Goal: Transaction & Acquisition: Purchase product/service

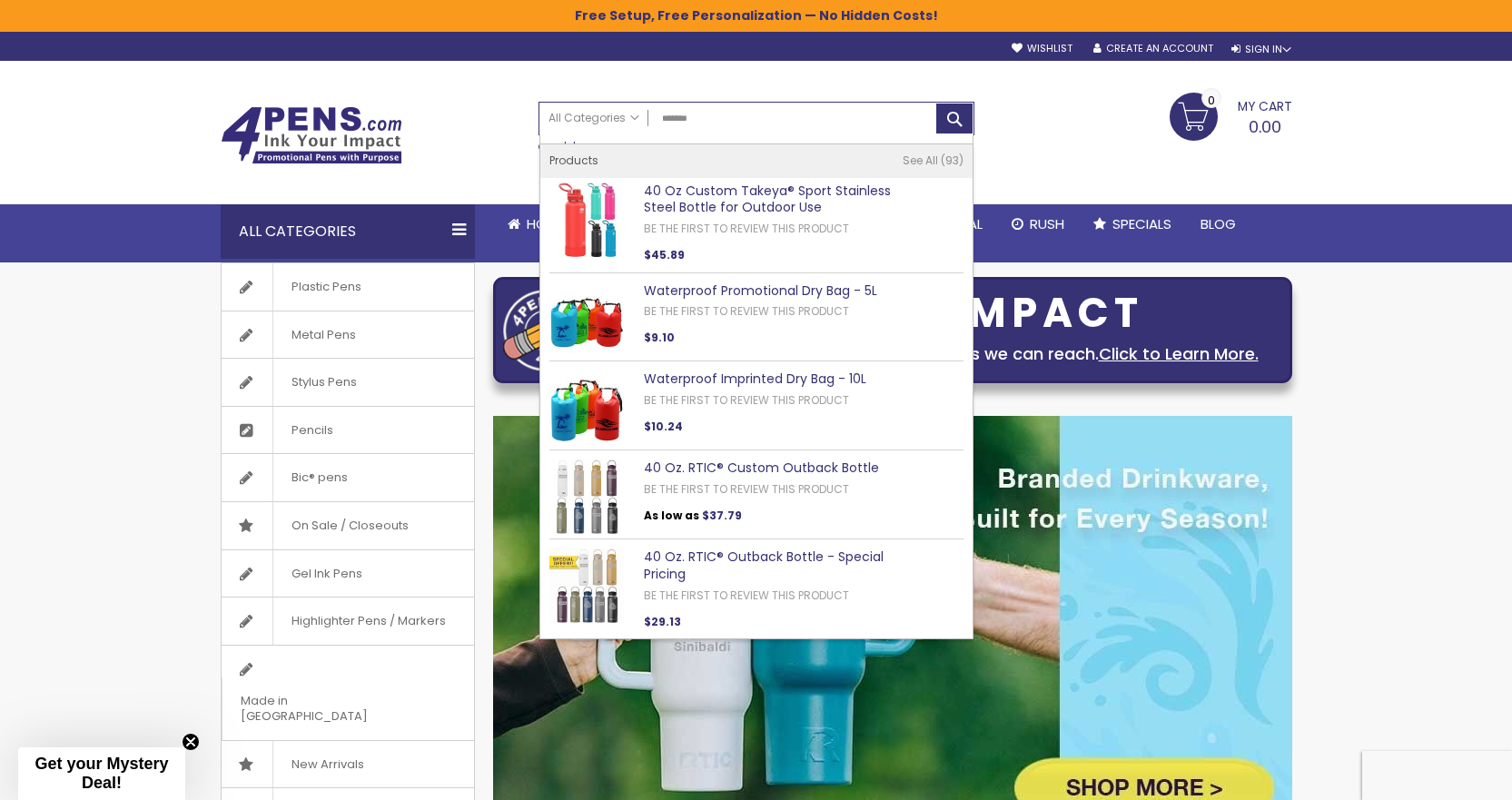
type input "*******"
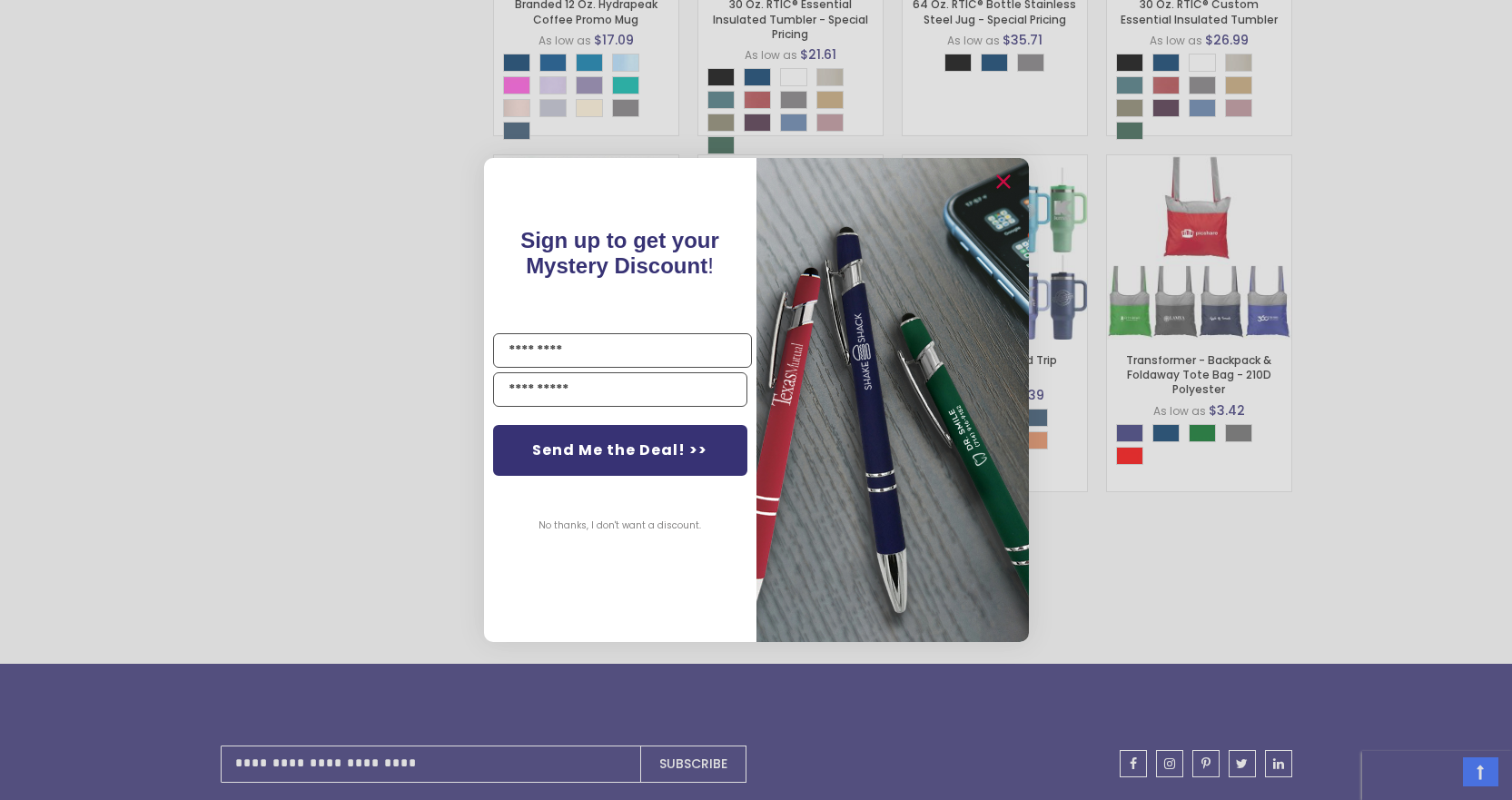
scroll to position [2121, 0]
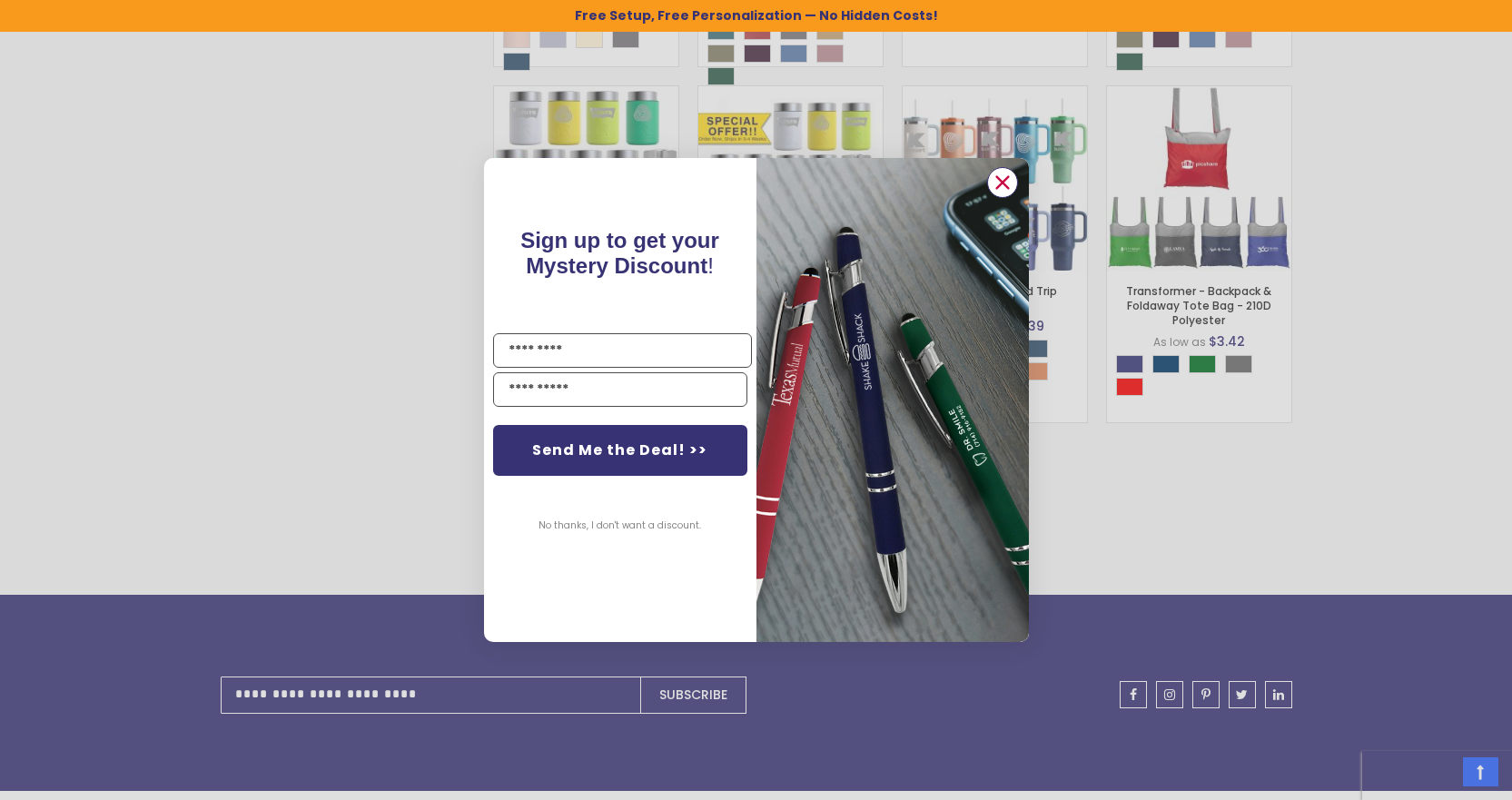
click at [998, 181] on circle "Close dialog" at bounding box center [1001, 182] width 27 height 27
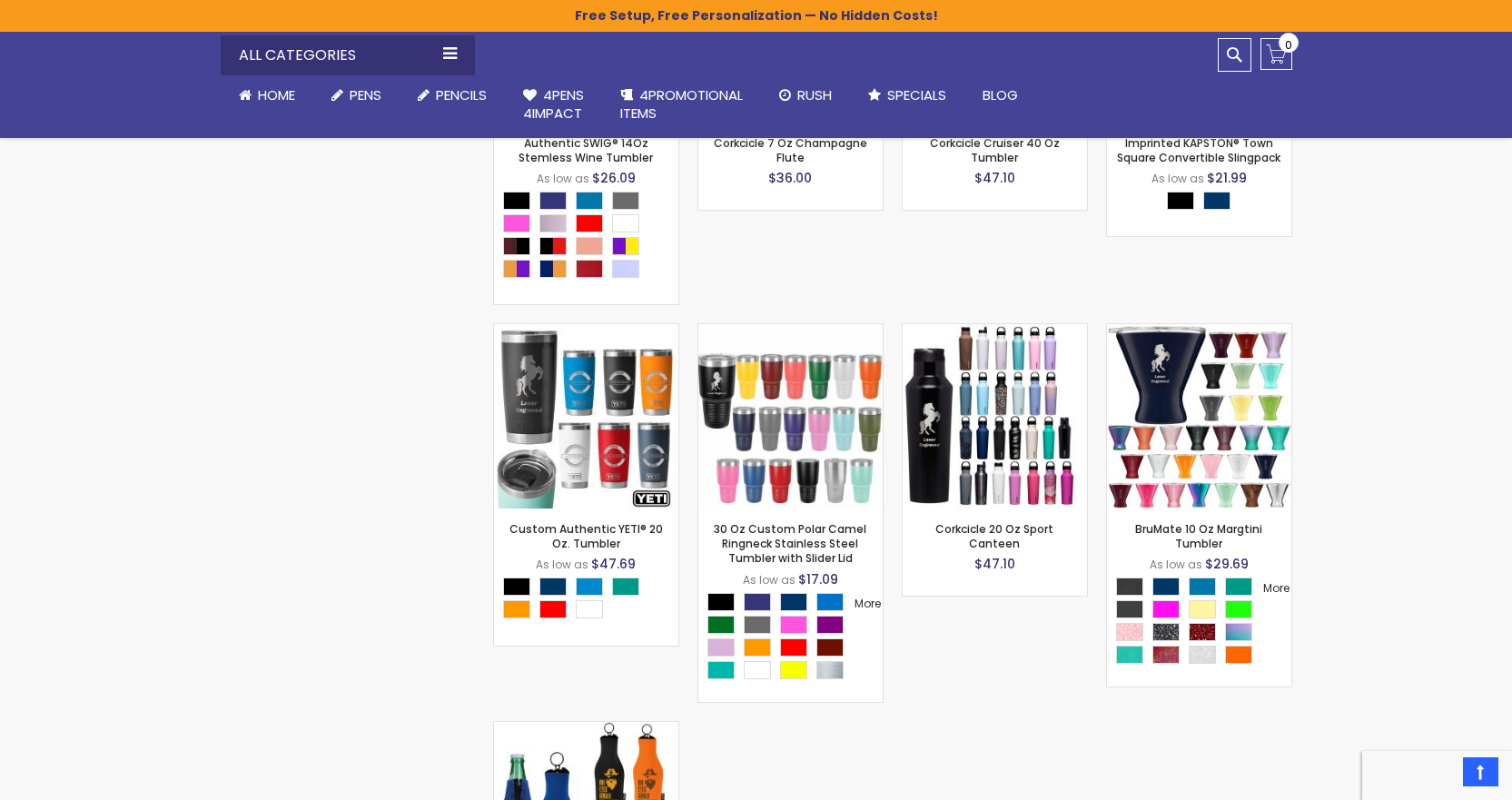
scroll to position [8341, 0]
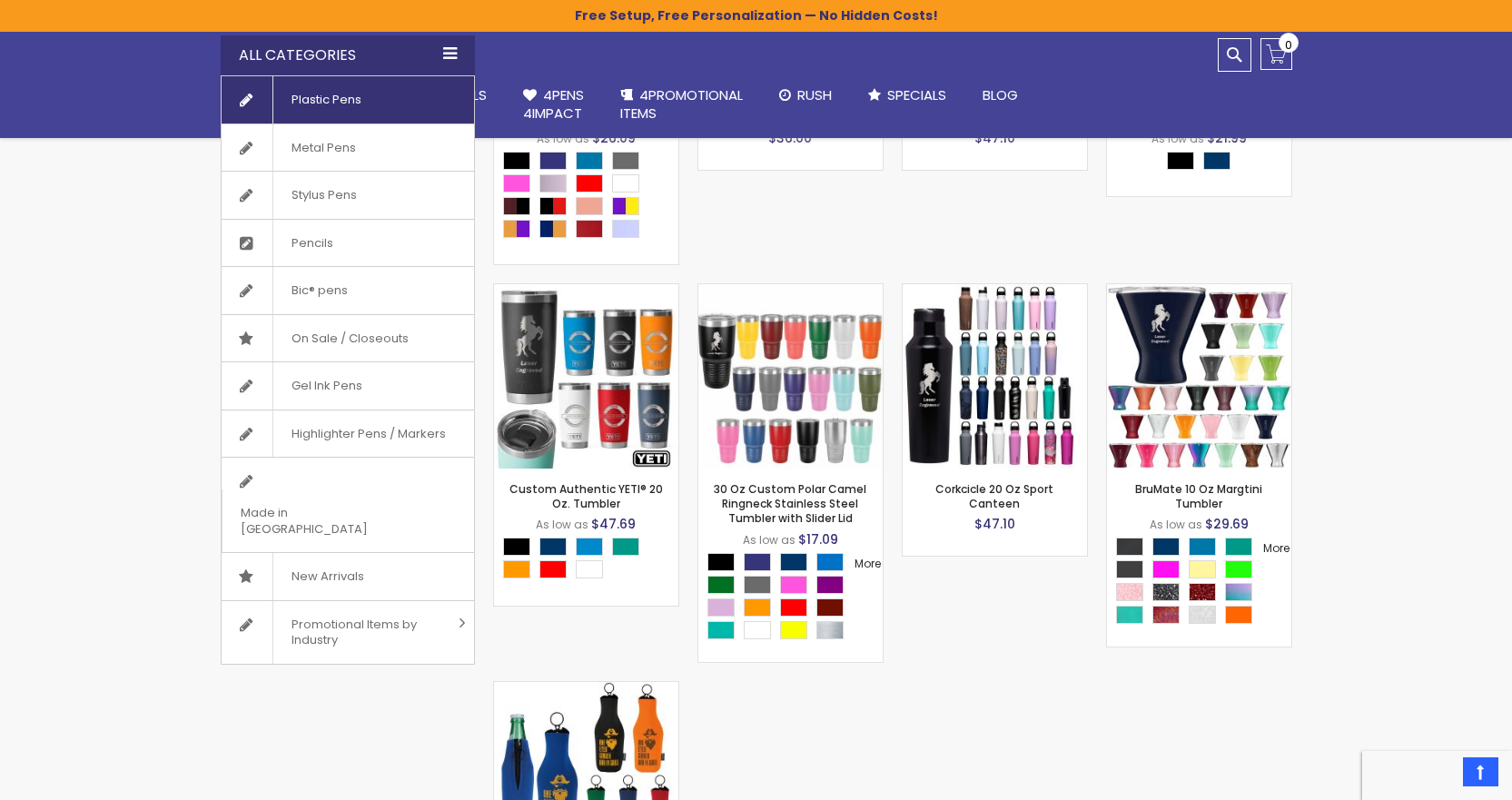
click at [316, 105] on span "Plastic Pens" at bounding box center [326, 100] width 107 height 48
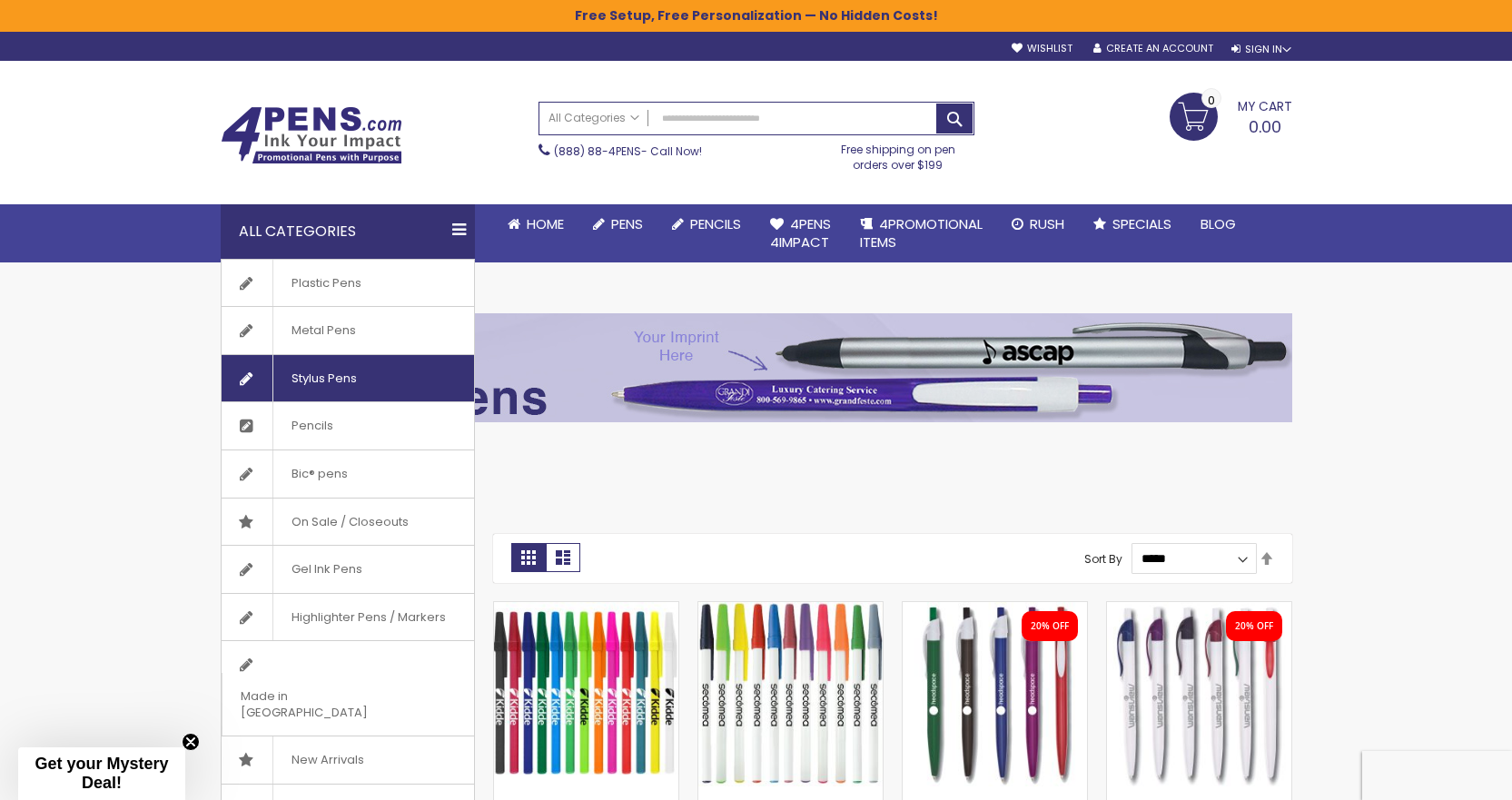
click at [351, 388] on span "Stylus Pens" at bounding box center [324, 379] width 103 height 48
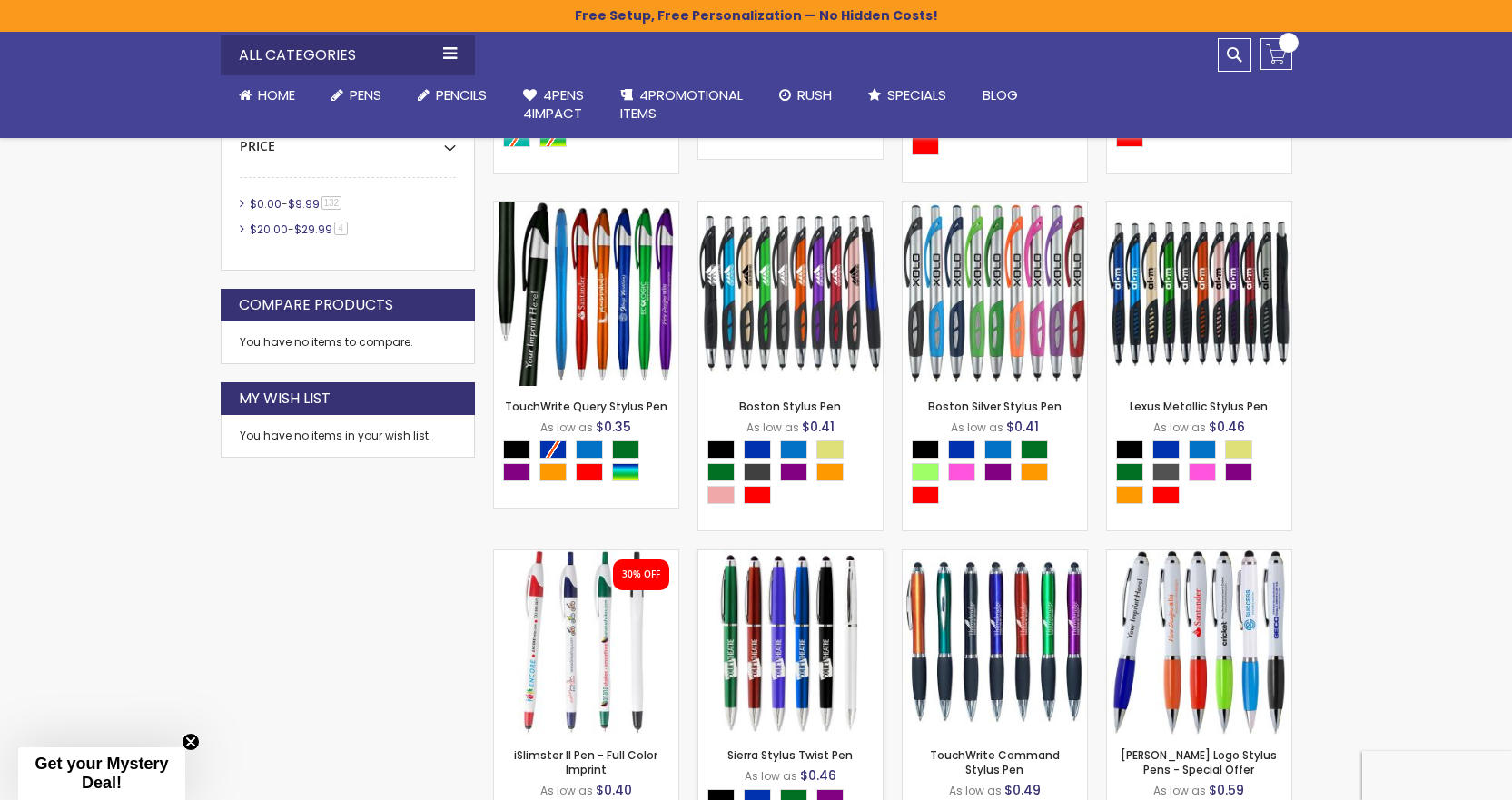
scroll to position [636, 0]
